Goal: Check status

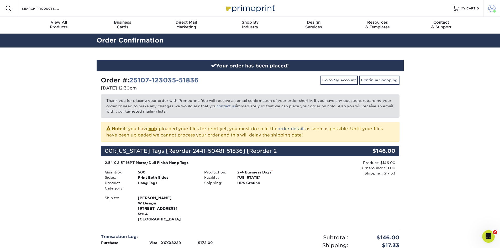
click at [494, 12] on span at bounding box center [494, 11] width 3 height 3
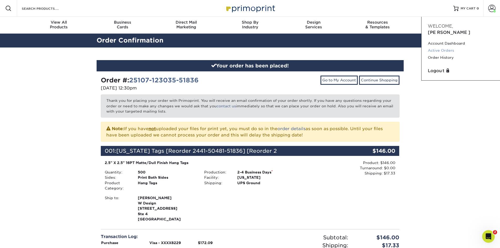
click at [436, 47] on link "Active Orders" at bounding box center [461, 50] width 66 height 7
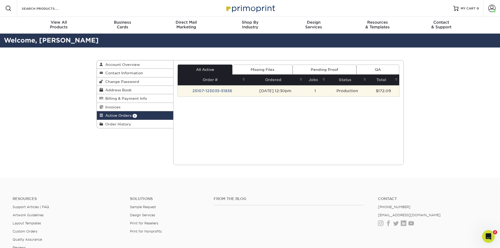
click at [266, 88] on td "[DATE] 12:30pm" at bounding box center [275, 90] width 57 height 11
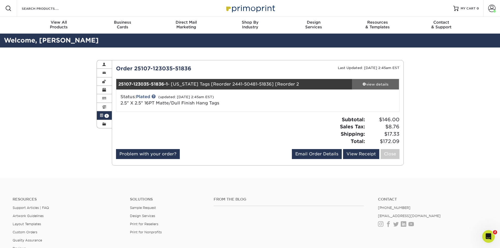
click at [369, 82] on div "view details" at bounding box center [375, 84] width 47 height 5
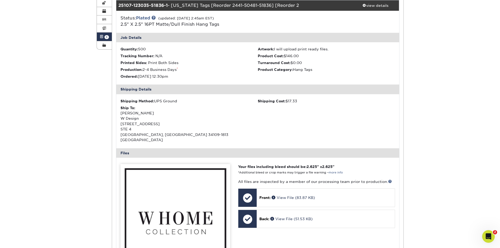
scroll to position [157, 0]
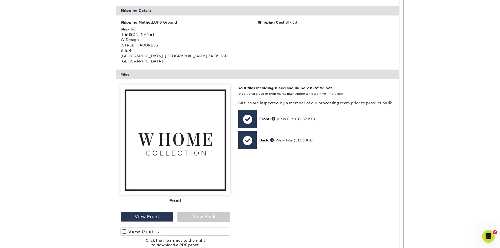
click at [316, 116] on p "Front: View File (83.87 KB)" at bounding box center [325, 118] width 133 height 5
click at [278, 117] on link "View File (83.87 KB)" at bounding box center [293, 119] width 43 height 4
